Goal: Navigation & Orientation: Find specific page/section

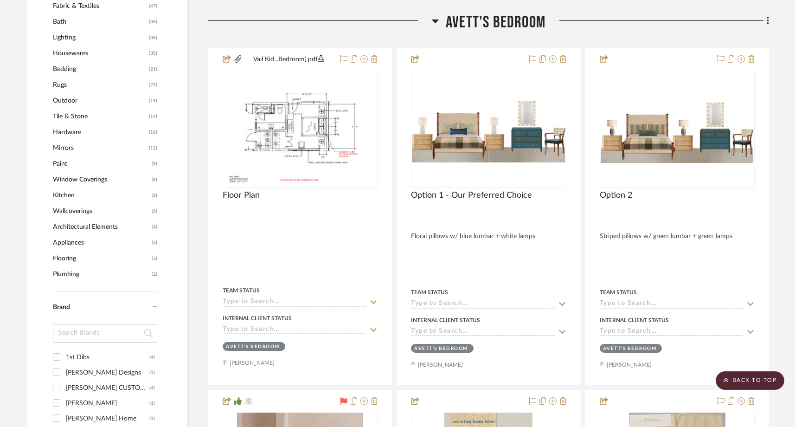
scroll to position [809, 0]
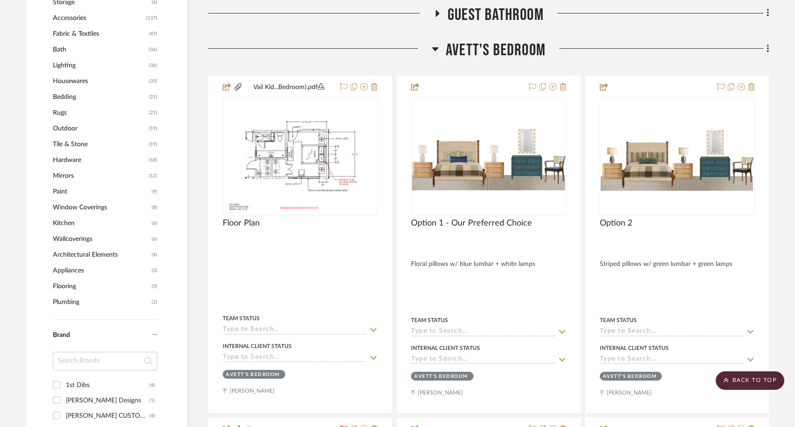
scroll to position [813, 0]
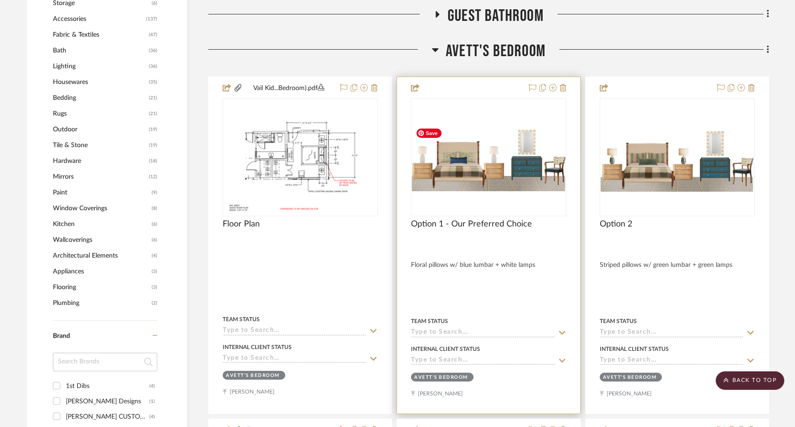
click at [465, 171] on img "0" at bounding box center [488, 156] width 153 height 67
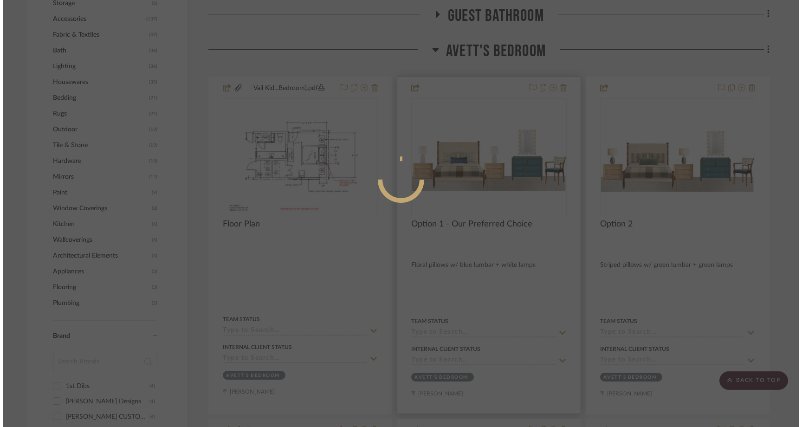
scroll to position [0, 0]
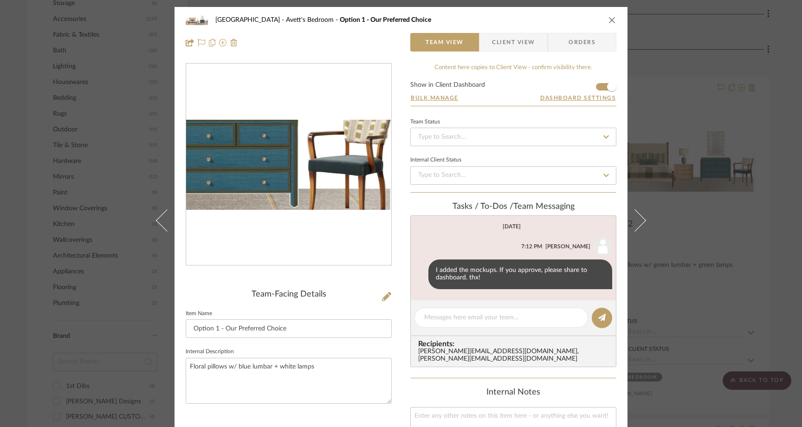
click at [357, 181] on img "0" at bounding box center [288, 165] width 205 height 90
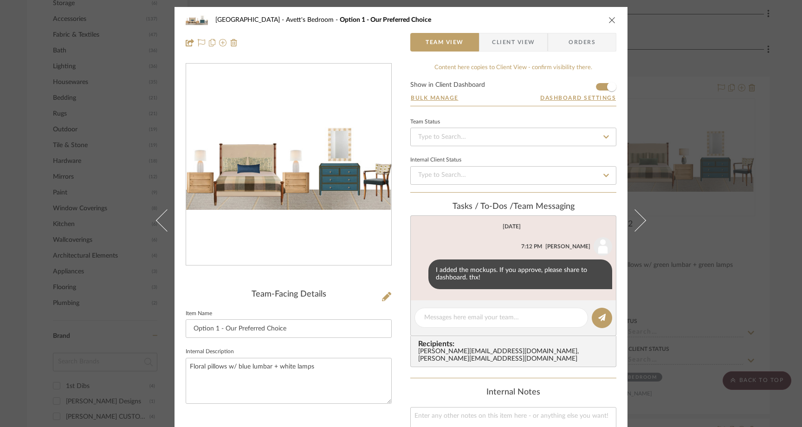
click at [608, 21] on icon "close" at bounding box center [611, 19] width 7 height 7
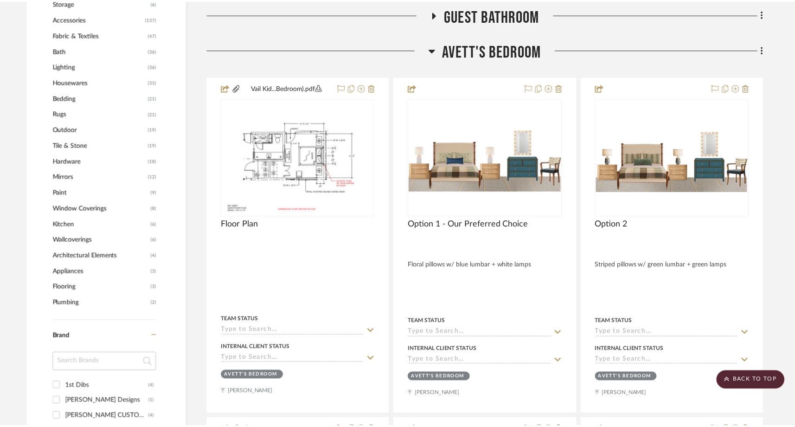
scroll to position [813, 0]
